Goal: Obtain resource: Obtain resource

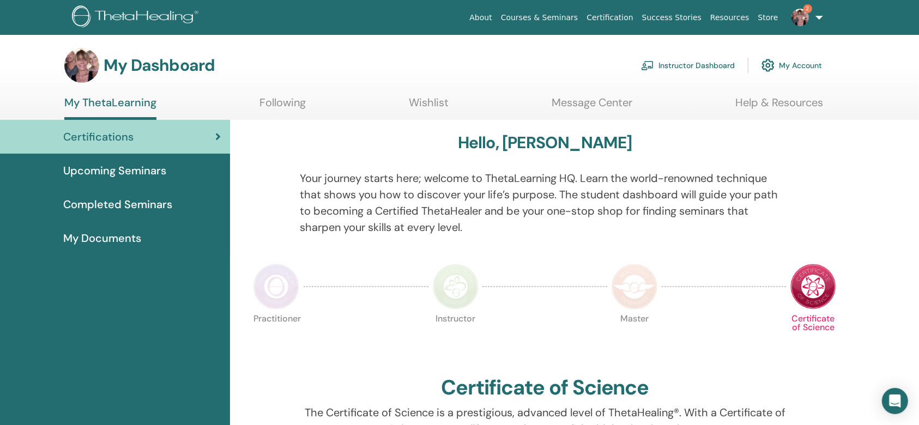
click at [664, 60] on link "Instructor Dashboard" at bounding box center [688, 65] width 94 height 24
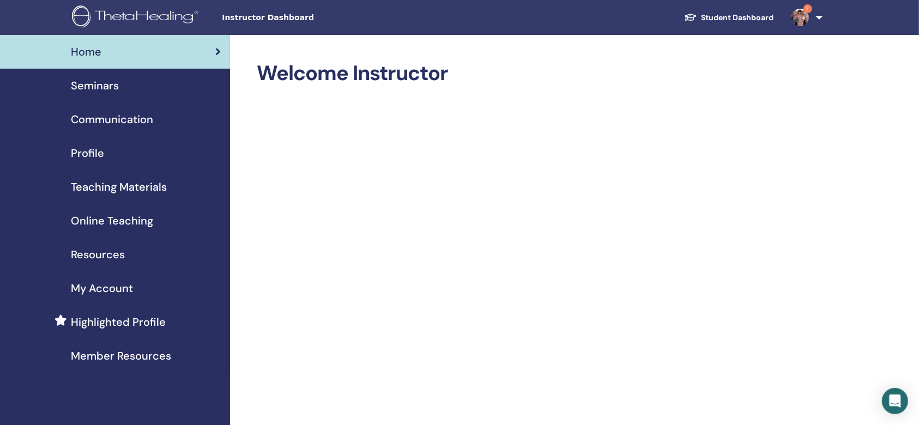
click at [122, 181] on span "Teaching Materials" at bounding box center [119, 187] width 96 height 16
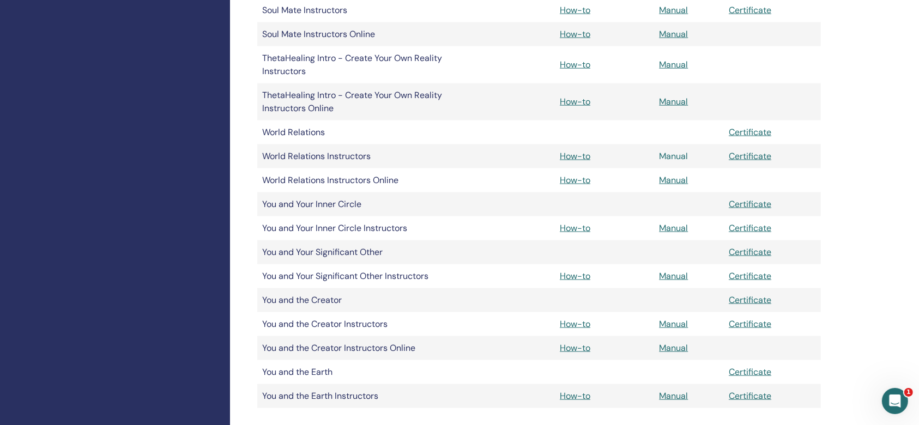
click at [678, 153] on link "Manual" at bounding box center [673, 155] width 29 height 11
